Goal: Task Accomplishment & Management: Manage account settings

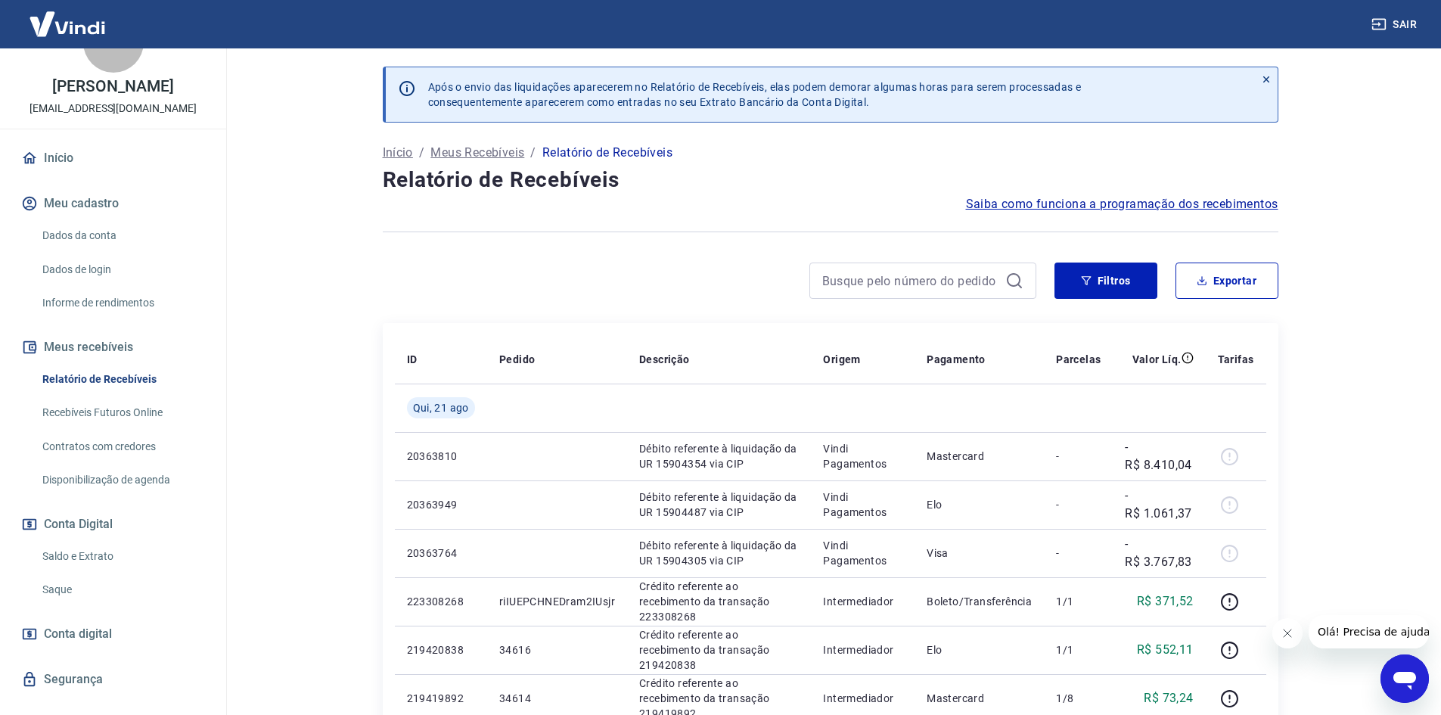
scroll to position [75, 0]
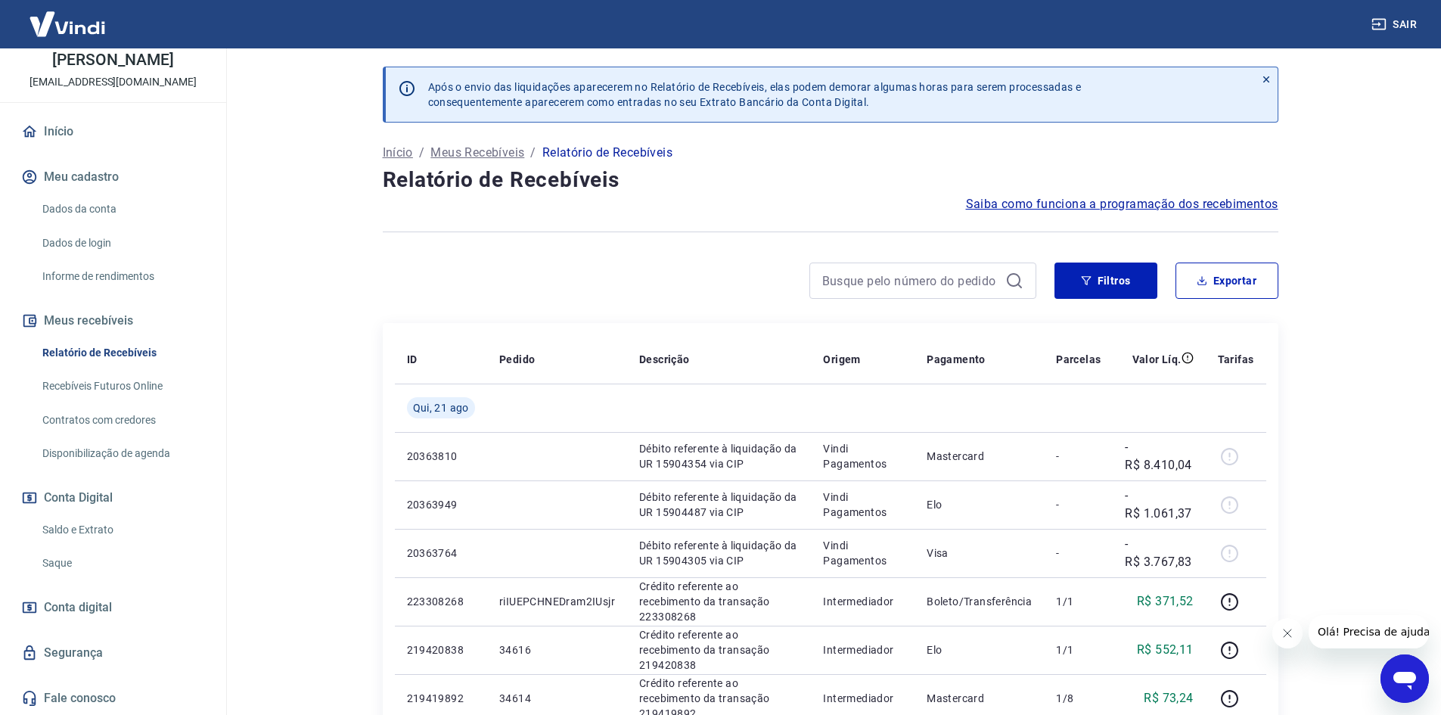
click at [68, 558] on link "Saque" at bounding box center [122, 563] width 172 height 31
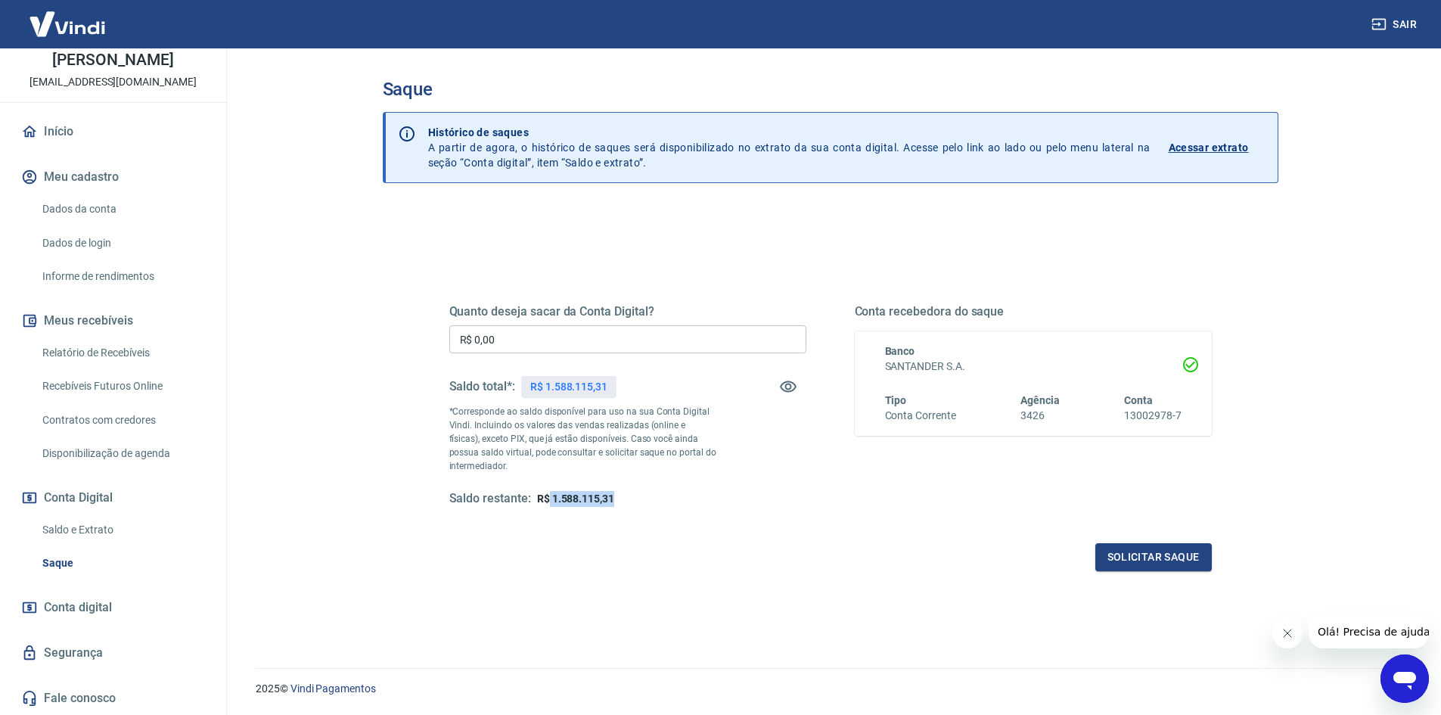
drag, startPoint x: 557, startPoint y: 502, endPoint x: 614, endPoint y: 497, distance: 57.0
click at [614, 497] on span "R$ 1.588.115,31" at bounding box center [575, 499] width 77 height 12
click at [546, 496] on span "R$ 1.588.115,31" at bounding box center [575, 499] width 77 height 12
click at [537, 496] on span "R$ 1.588.115,31" at bounding box center [575, 499] width 77 height 12
drag, startPoint x: 537, startPoint y: 499, endPoint x: 629, endPoint y: 502, distance: 91.6
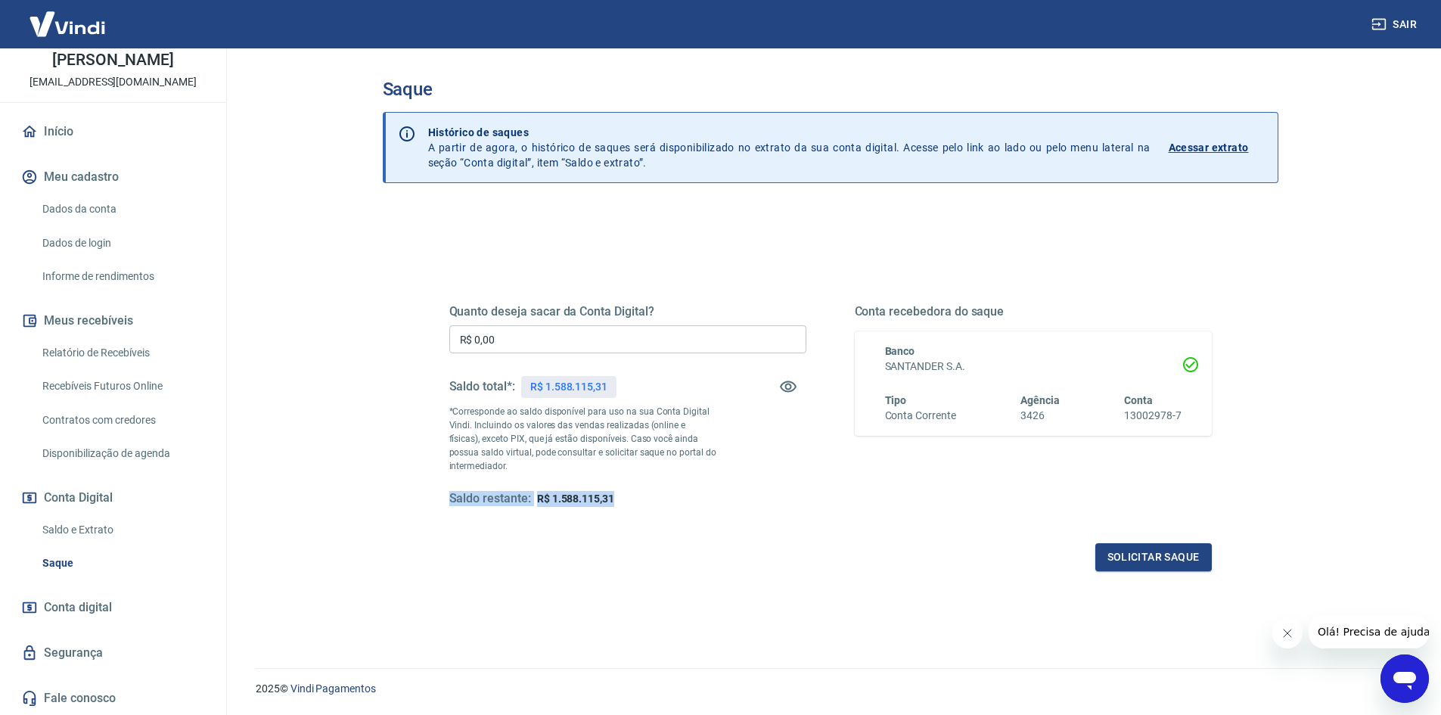
click at [629, 502] on div "Saldo restante: R$ 1.588.115,31" at bounding box center [627, 499] width 357 height 16
copy div "Saldo restante: R$ 1.588.115,31"
